Goal: Information Seeking & Learning: Learn about a topic

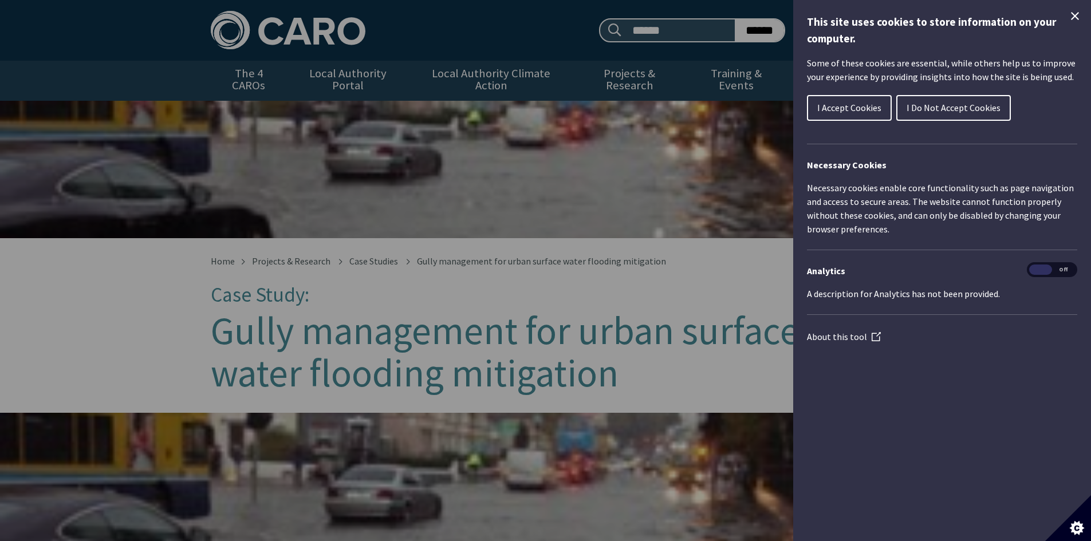
click at [848, 101] on button "I Accept Cookies" at bounding box center [849, 108] width 85 height 26
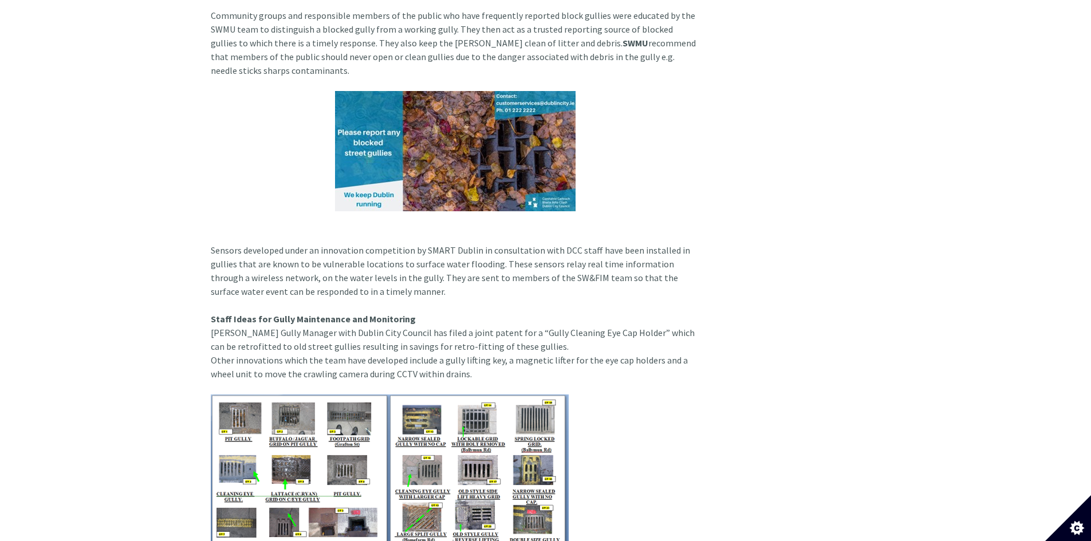
scroll to position [1604, 0]
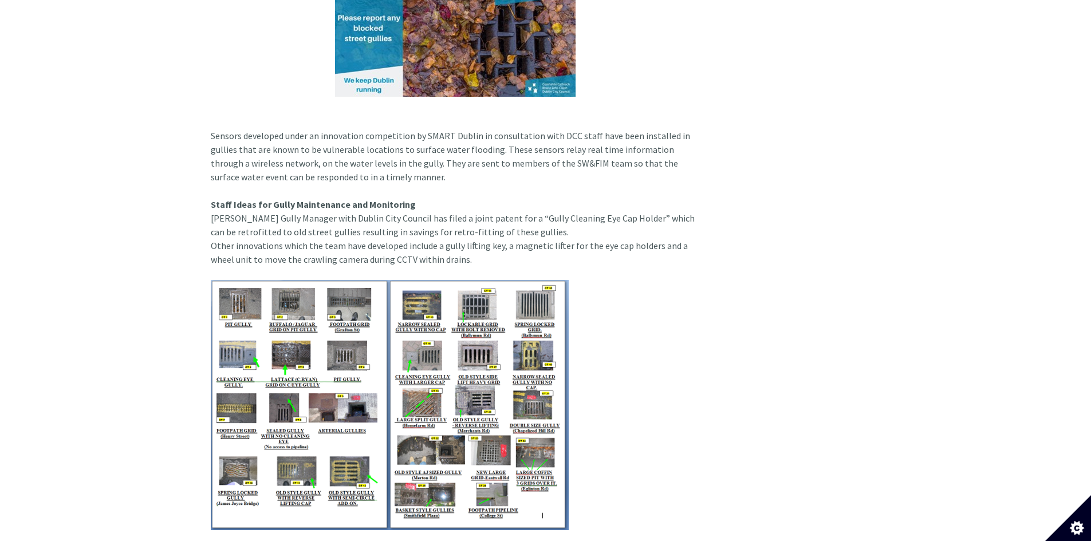
click at [420, 311] on img at bounding box center [390, 405] width 358 height 250
click at [435, 298] on img at bounding box center [390, 405] width 358 height 250
click at [357, 351] on img at bounding box center [390, 405] width 358 height 250
click at [290, 368] on img at bounding box center [390, 405] width 358 height 250
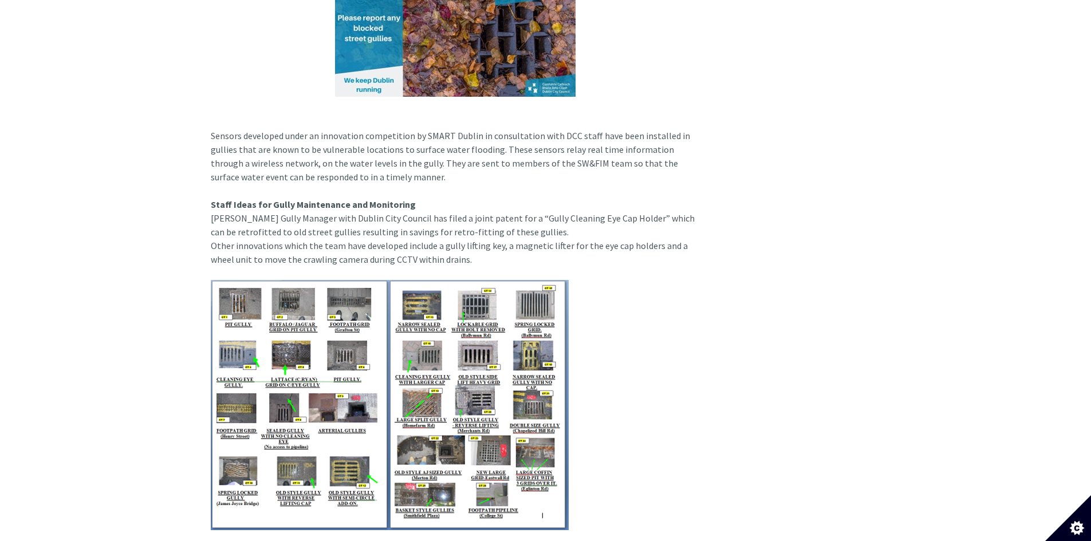
click at [280, 331] on img at bounding box center [390, 405] width 358 height 250
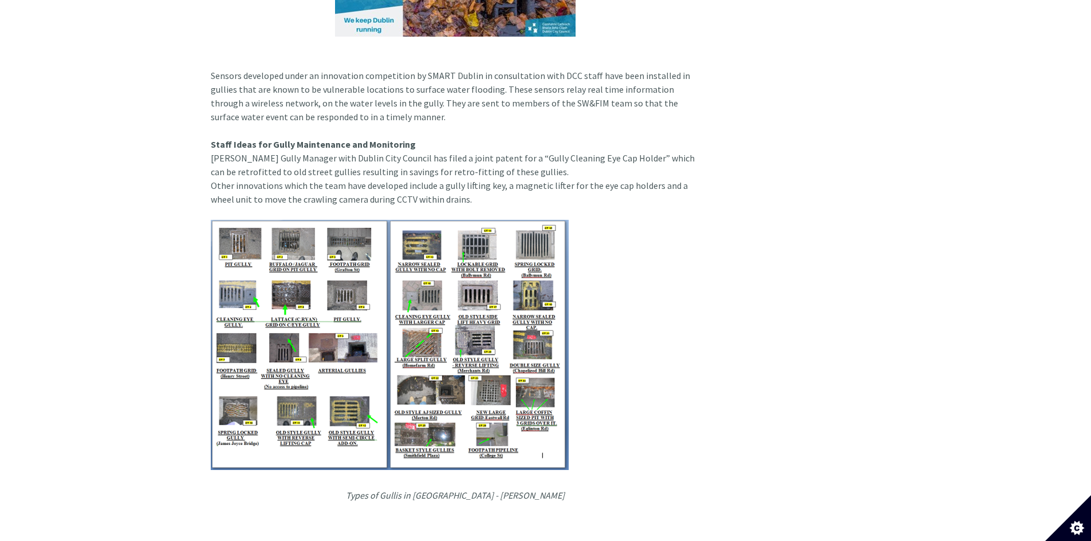
scroll to position [1776, 0]
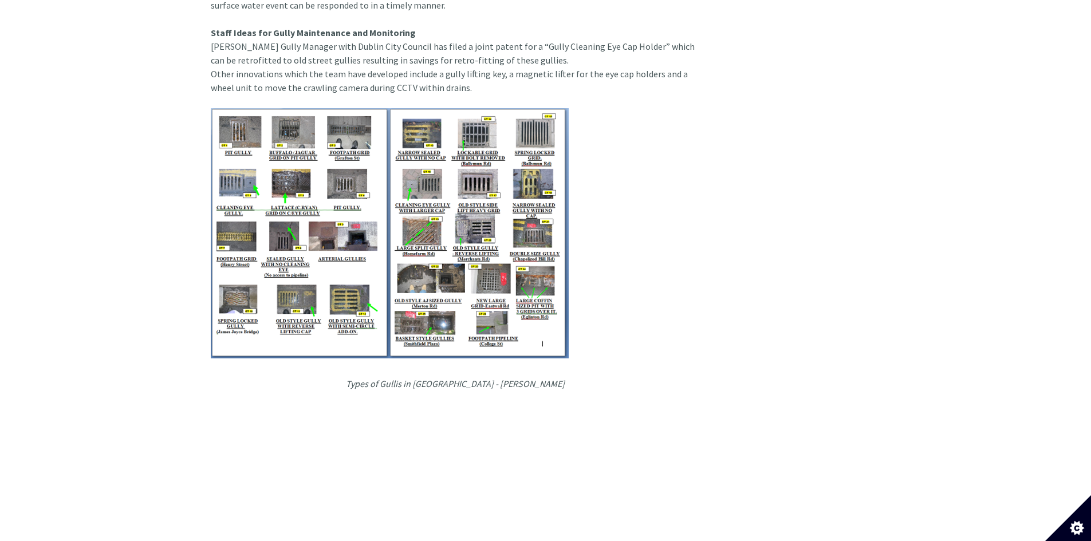
click at [289, 258] on img at bounding box center [390, 233] width 358 height 250
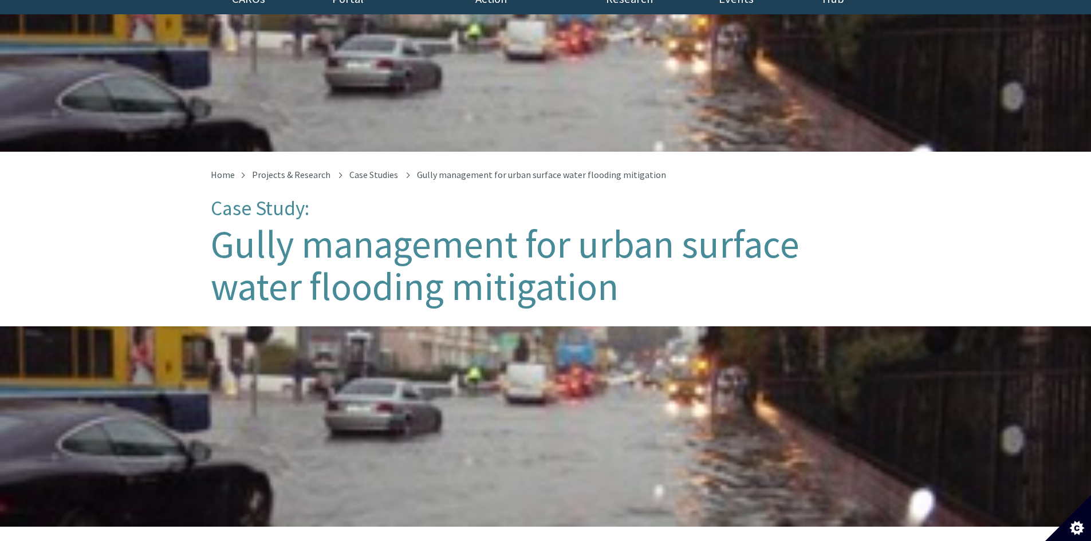
scroll to position [0, 0]
